Goal: Task Accomplishment & Management: Manage account settings

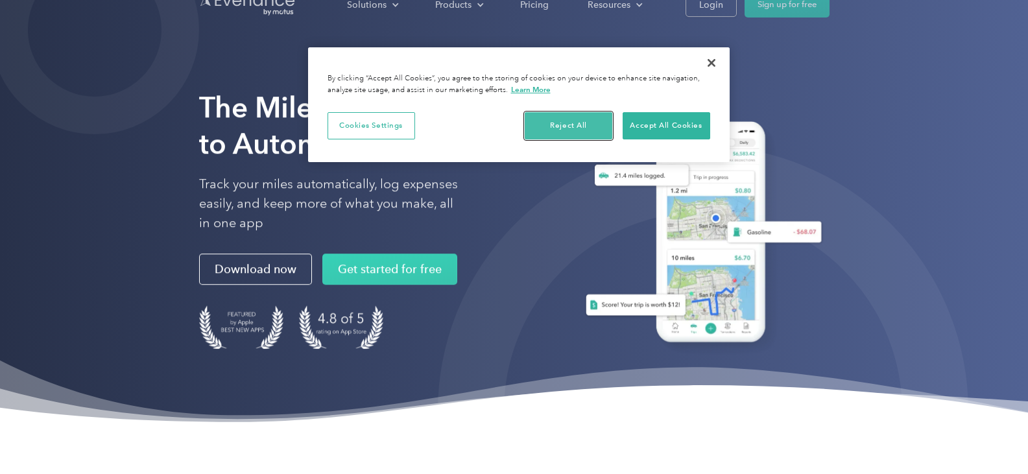
click at [575, 121] on button "Reject All" at bounding box center [569, 125] width 88 height 27
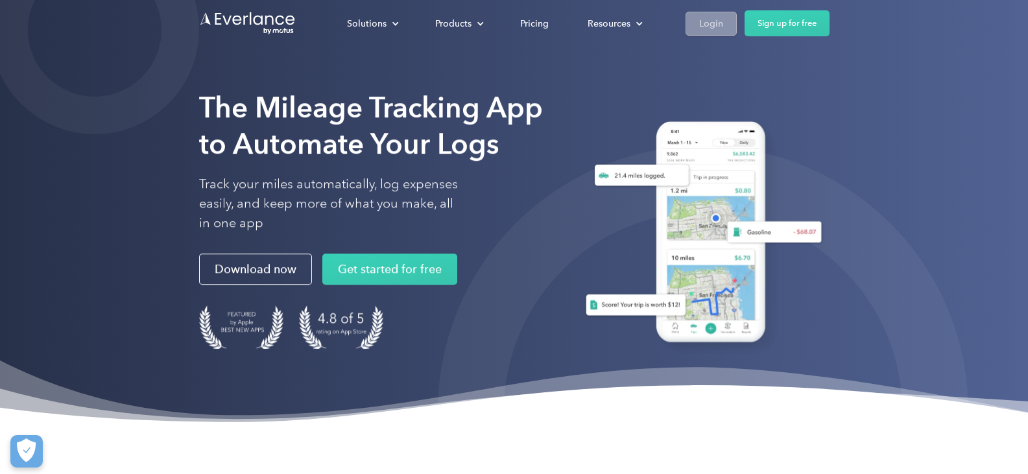
click at [721, 23] on div "Login" at bounding box center [711, 24] width 24 height 16
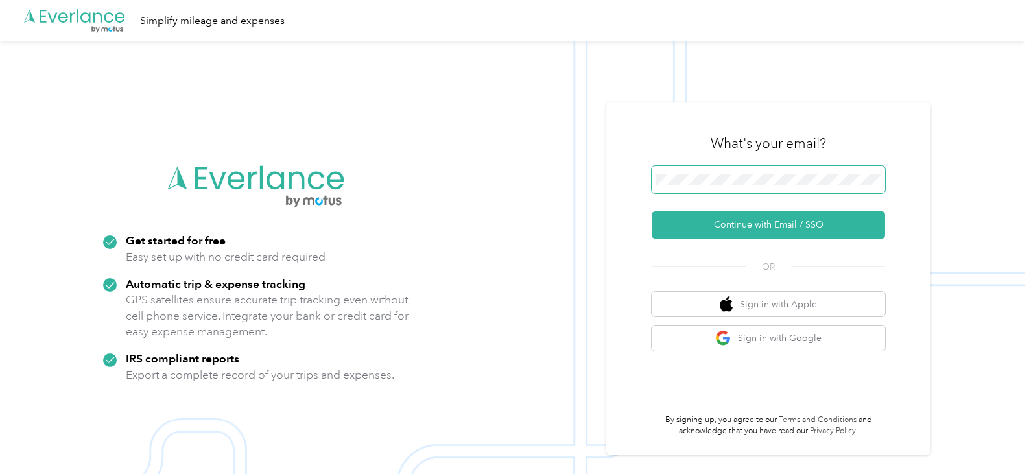
click at [785, 187] on span at bounding box center [768, 179] width 233 height 27
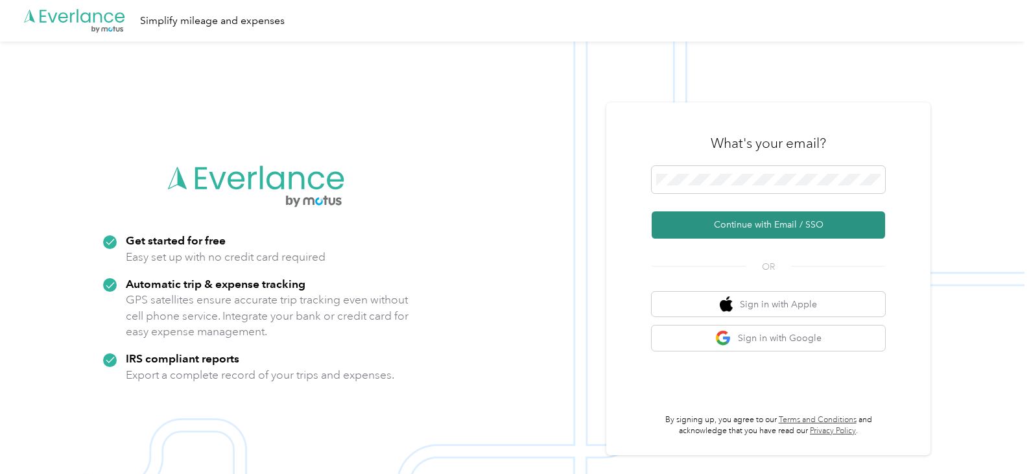
click at [718, 224] on button "Continue with Email / SSO" at bounding box center [768, 224] width 233 height 27
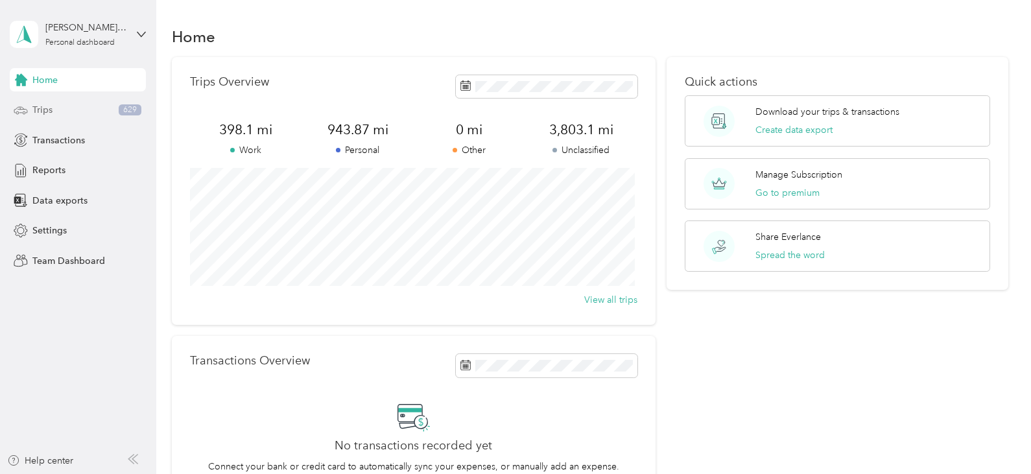
click at [69, 106] on div "Trips 629" at bounding box center [78, 110] width 136 height 23
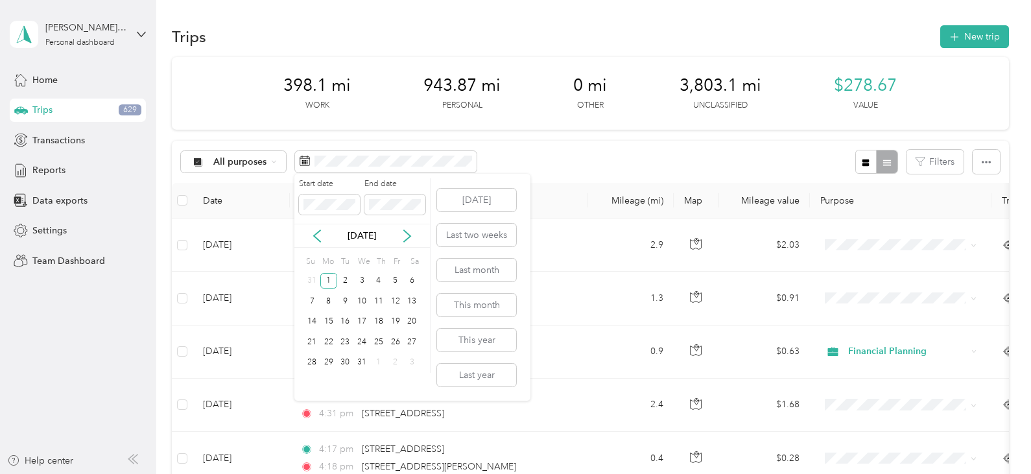
click at [487, 362] on div "Today Last two weeks Last month This month This year Last year" at bounding box center [476, 287] width 82 height 227
click at [487, 372] on button "Last year" at bounding box center [476, 375] width 79 height 23
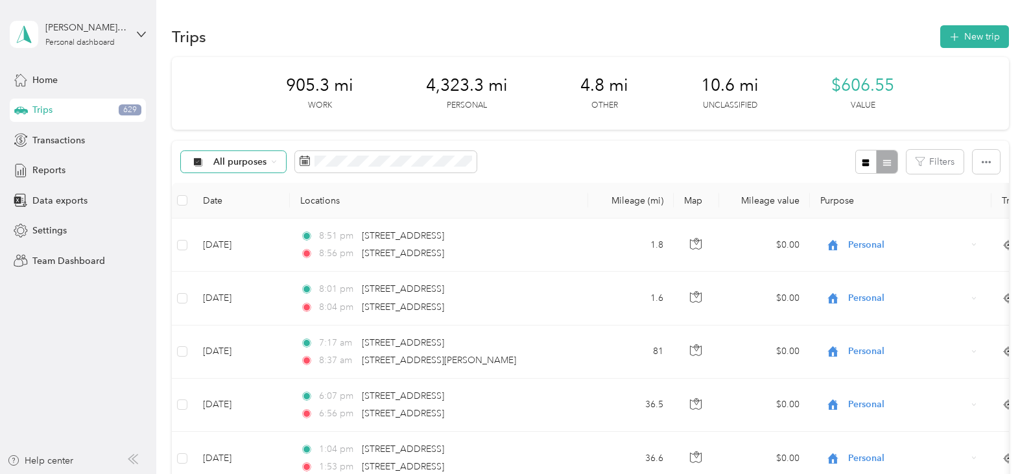
click at [218, 158] on span "All purposes" at bounding box center [240, 162] width 54 height 9
click at [215, 199] on li "Unclassified" at bounding box center [241, 207] width 120 height 23
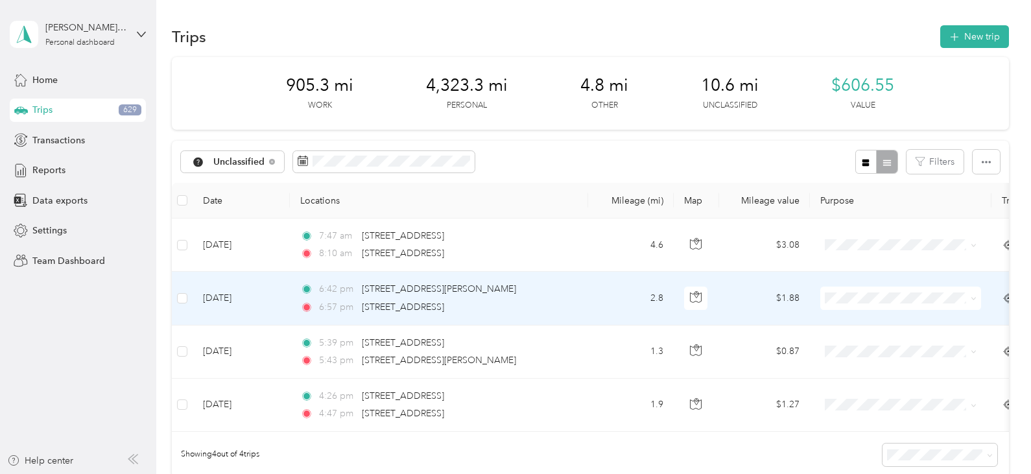
scroll to position [65, 0]
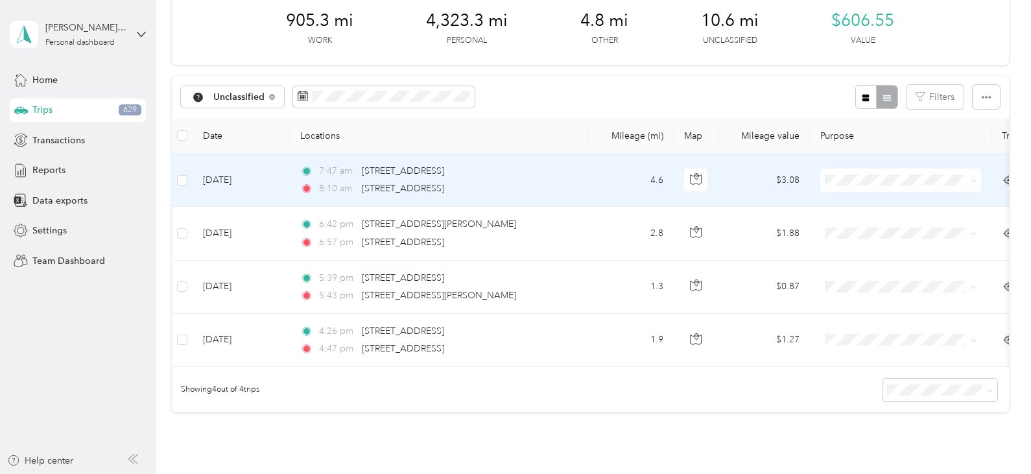
click at [866, 187] on span at bounding box center [900, 180] width 161 height 23
click at [868, 229] on span "Personal" at bounding box center [913, 227] width 120 height 14
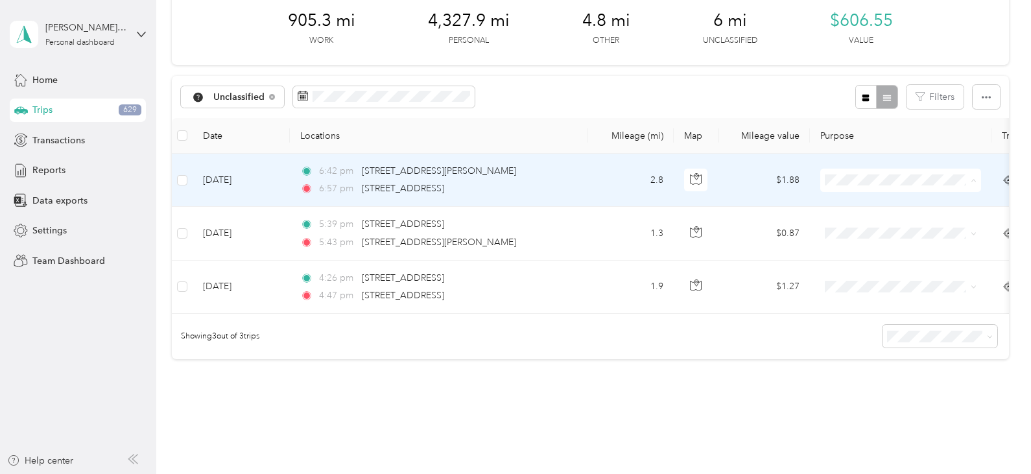
click at [858, 228] on span "Personal" at bounding box center [913, 227] width 120 height 14
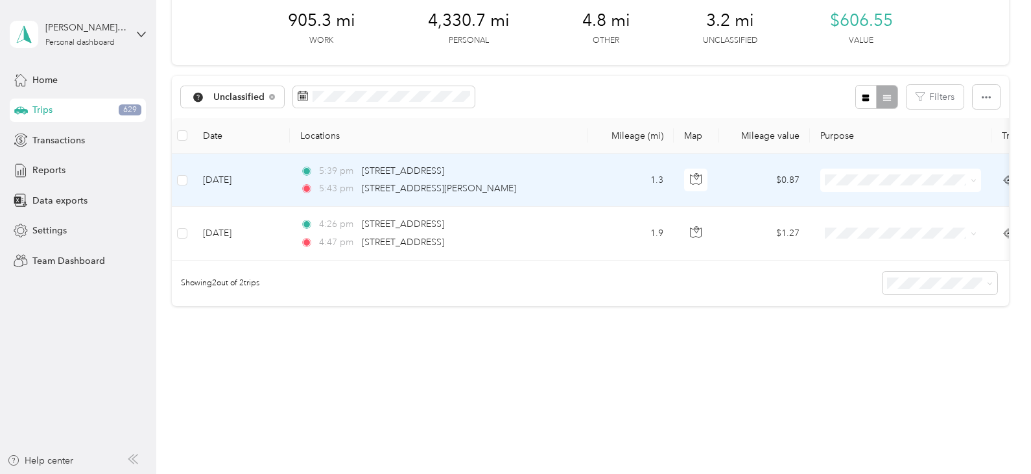
click at [858, 222] on span "Personal" at bounding box center [913, 222] width 120 height 14
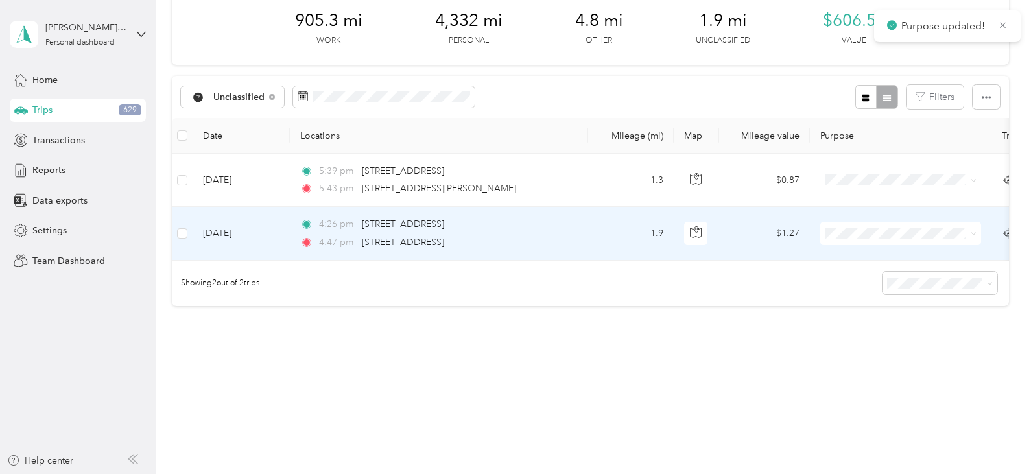
scroll to position [32, 0]
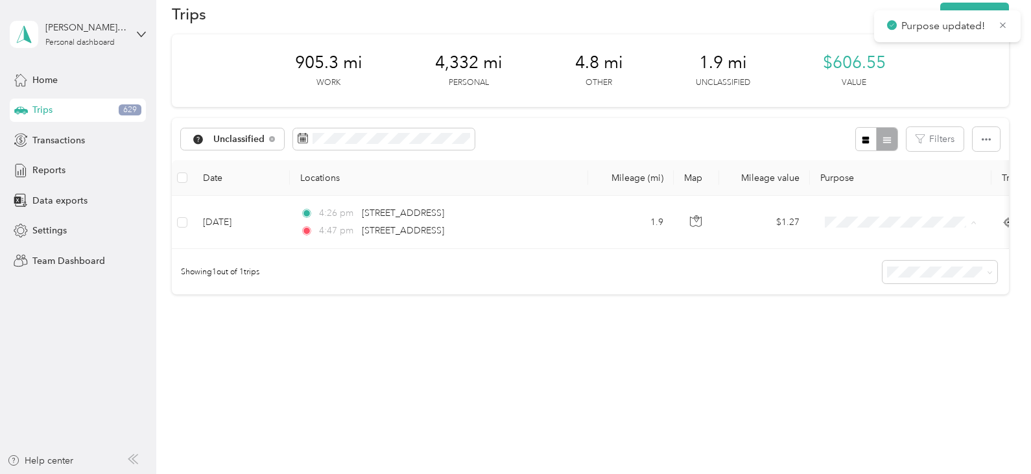
click at [857, 255] on span "Personal" at bounding box center [913, 260] width 120 height 14
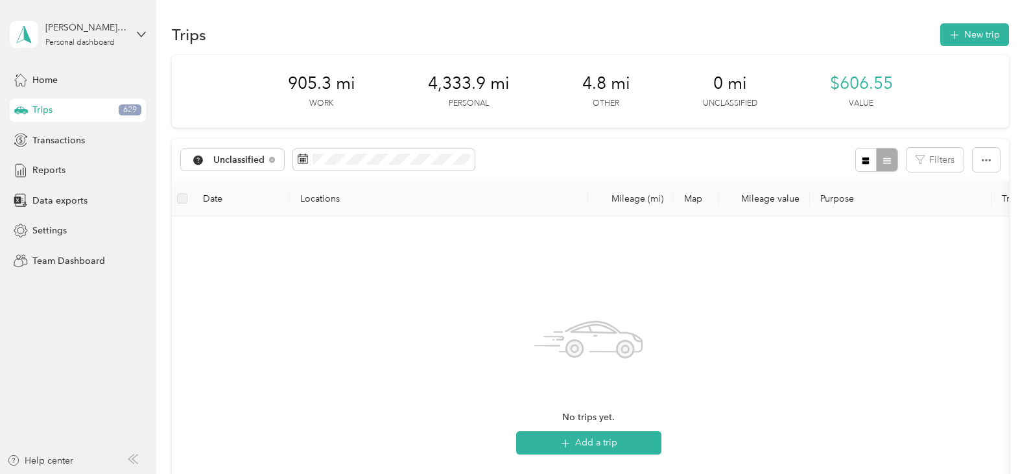
scroll to position [0, 0]
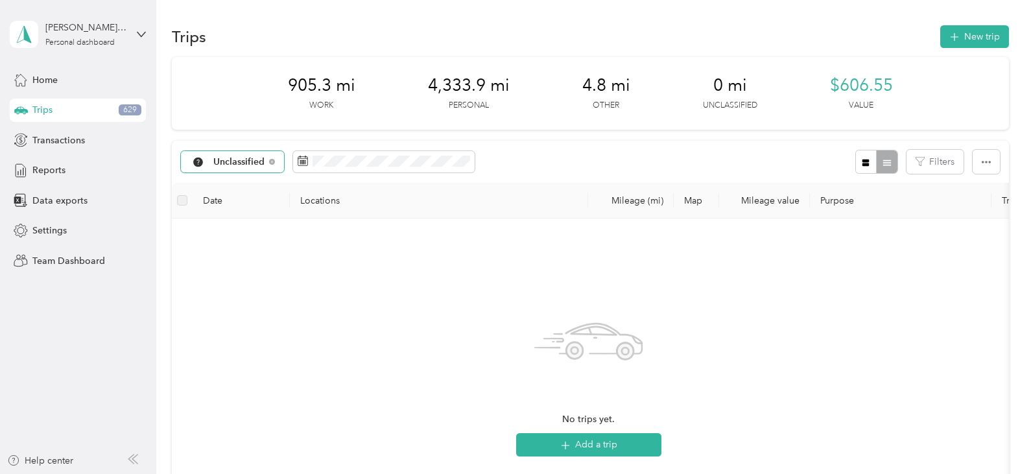
click at [193, 161] on icon at bounding box center [198, 162] width 16 height 10
click at [255, 183] on span "All purposes" at bounding box center [252, 185] width 78 height 14
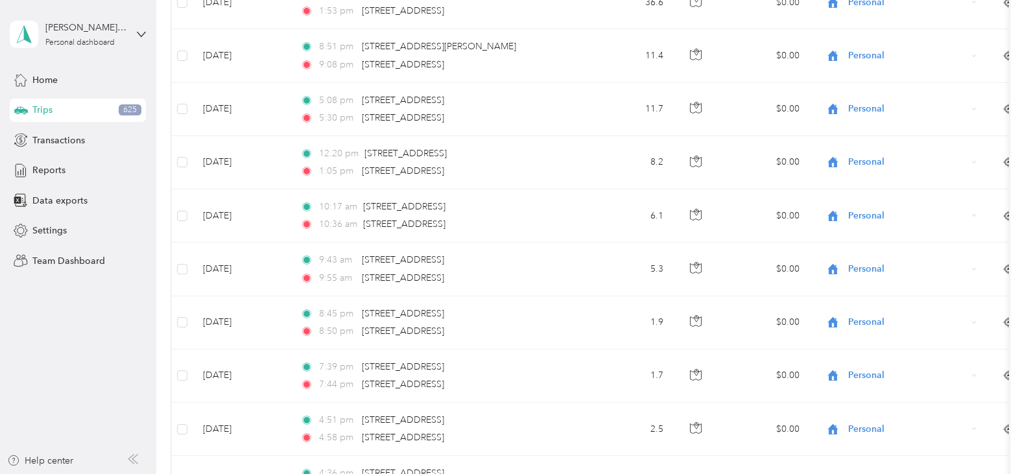
scroll to position [130, 0]
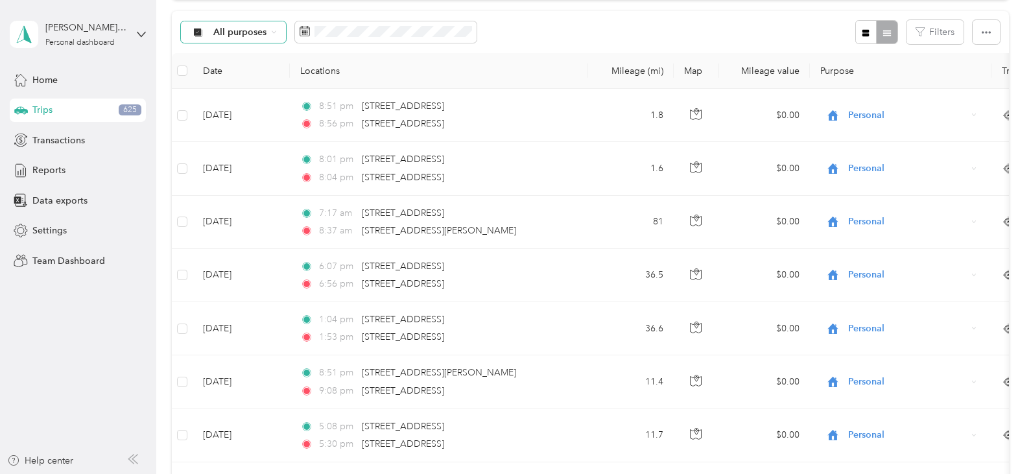
click at [235, 35] on span "All purposes" at bounding box center [240, 32] width 54 height 9
click at [237, 77] on span "Unclassified" at bounding box center [252, 78] width 78 height 14
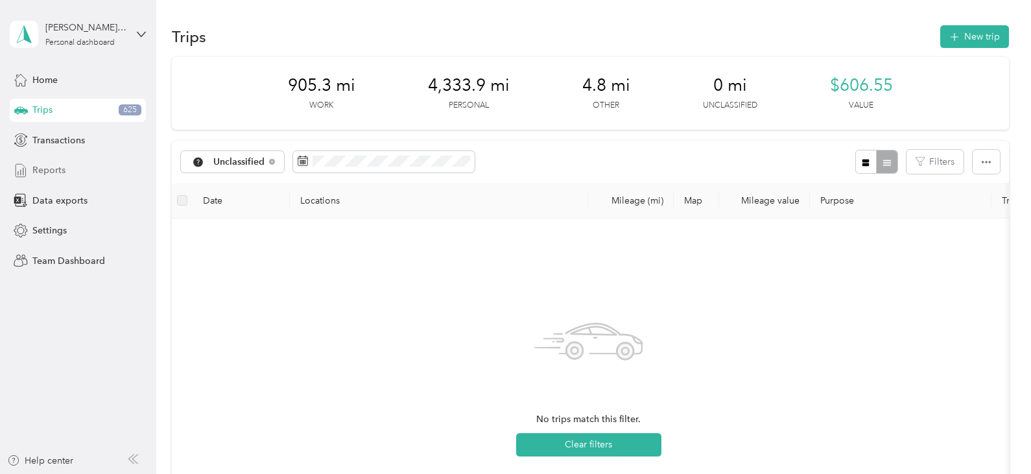
click at [25, 167] on icon at bounding box center [21, 170] width 14 height 14
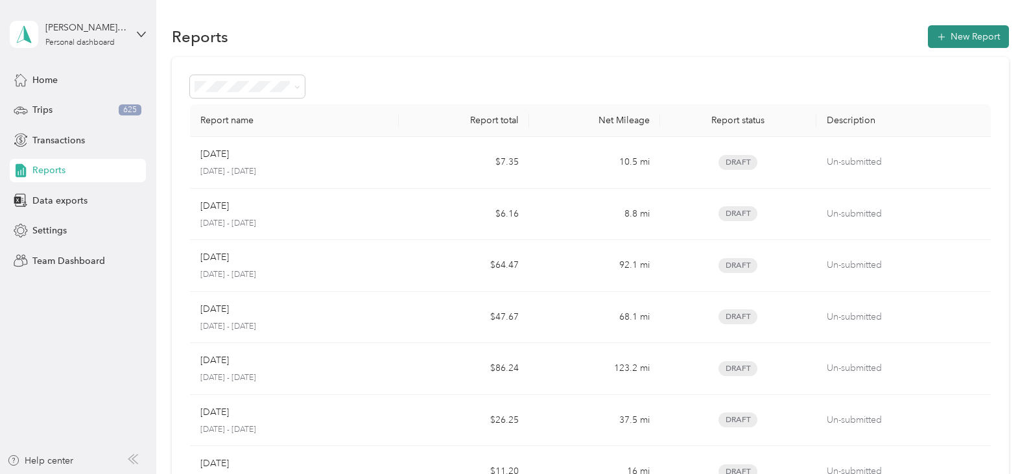
click at [965, 38] on button "New Report" at bounding box center [968, 36] width 81 height 23
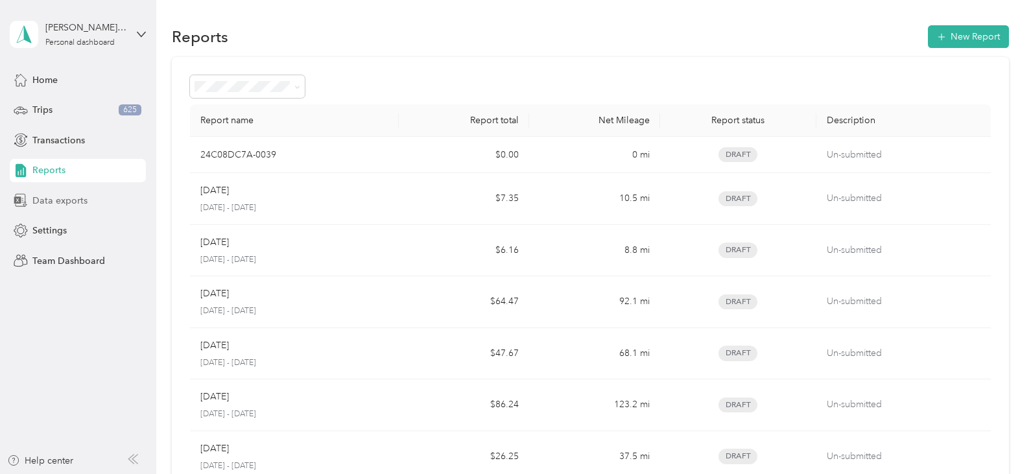
click at [76, 193] on div "Data exports" at bounding box center [78, 200] width 136 height 23
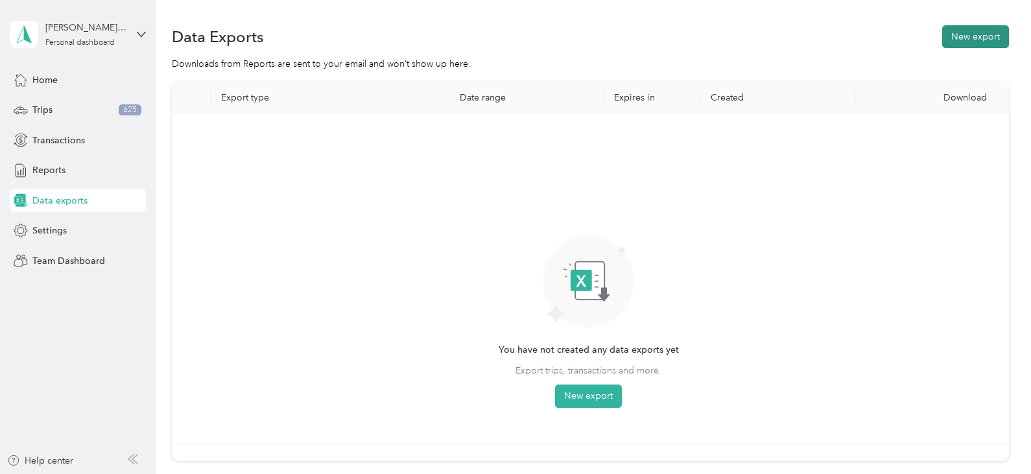
click at [962, 32] on button "New export" at bounding box center [975, 36] width 67 height 23
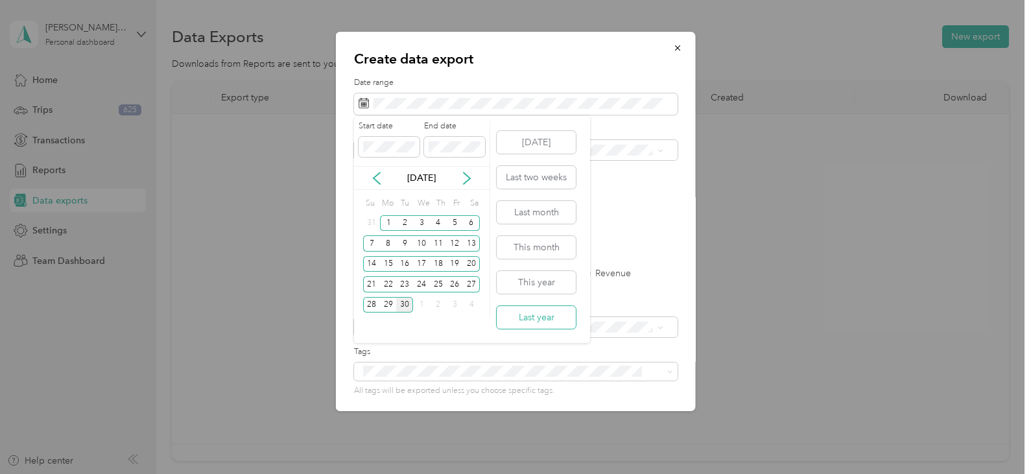
click at [538, 320] on button "Last year" at bounding box center [536, 317] width 79 height 23
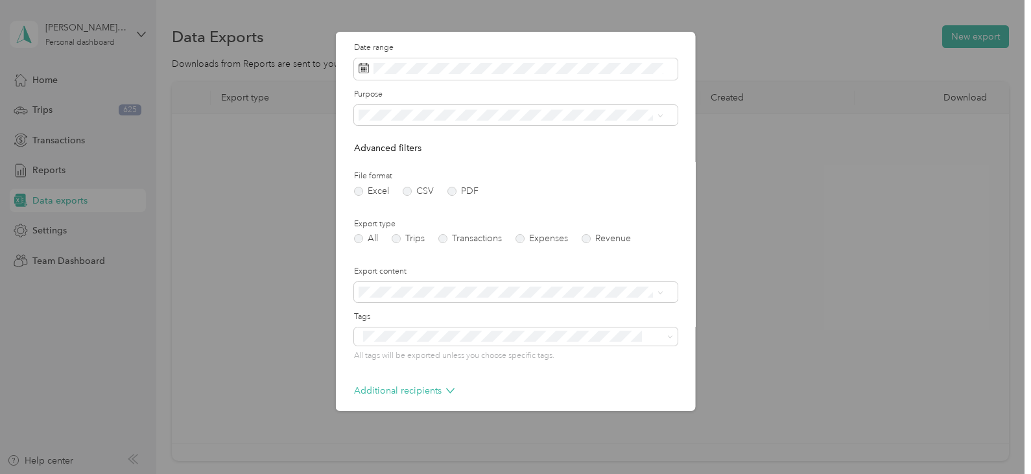
scroll to position [92, 0]
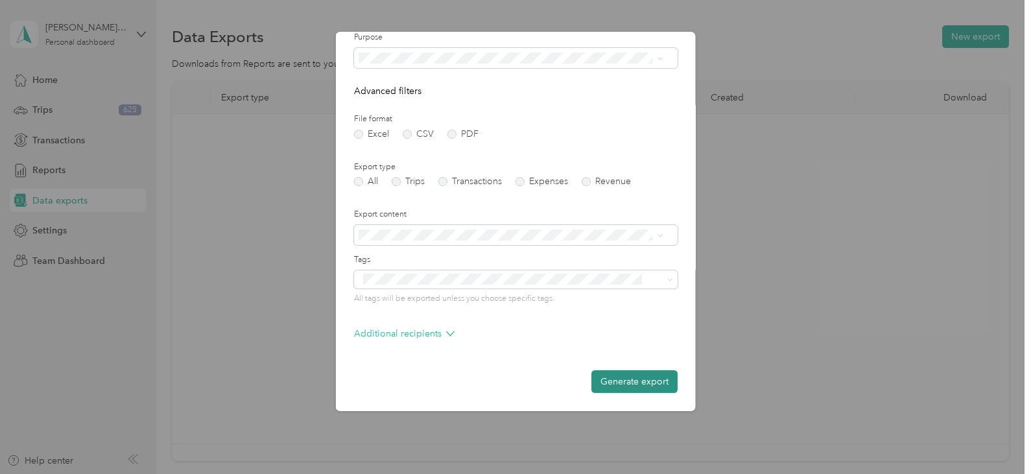
click at [624, 392] on button "Generate export" at bounding box center [634, 381] width 86 height 23
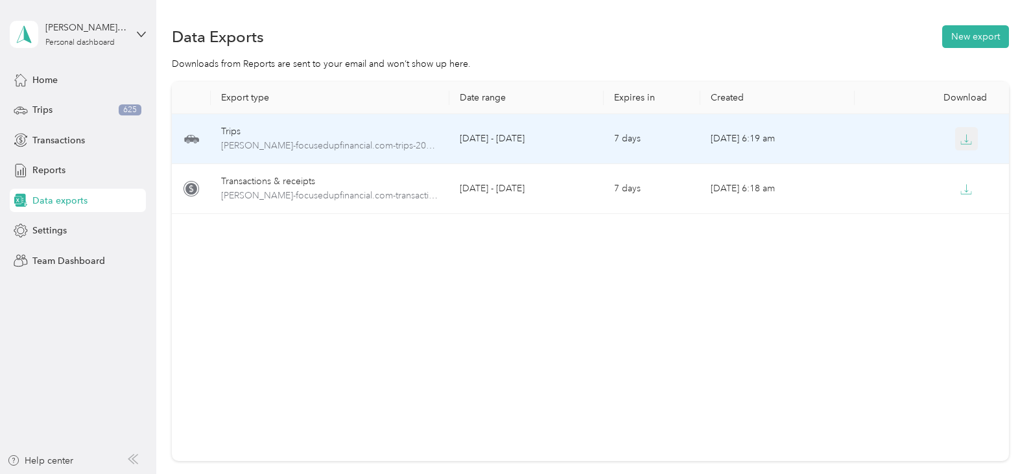
click at [965, 137] on icon "button" at bounding box center [967, 138] width 4 height 8
